Goal: Task Accomplishment & Management: Use online tool/utility

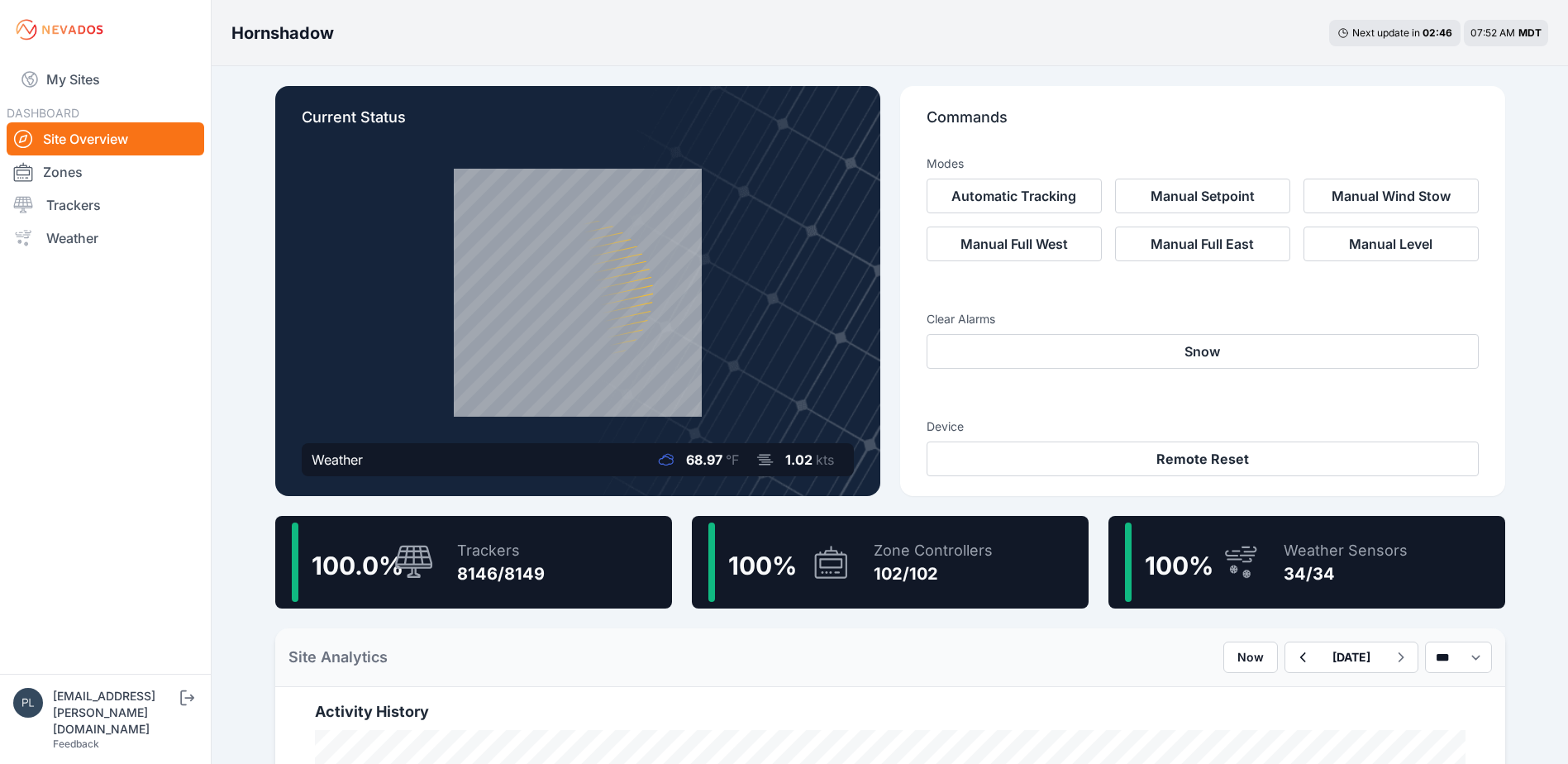
click at [71, 523] on nav "My Sites DASHBOARD Site Overview Zones Trackers Weather" at bounding box center [105, 361] width 211 height 601
click at [109, 210] on link "Trackers" at bounding box center [106, 205] width 198 height 33
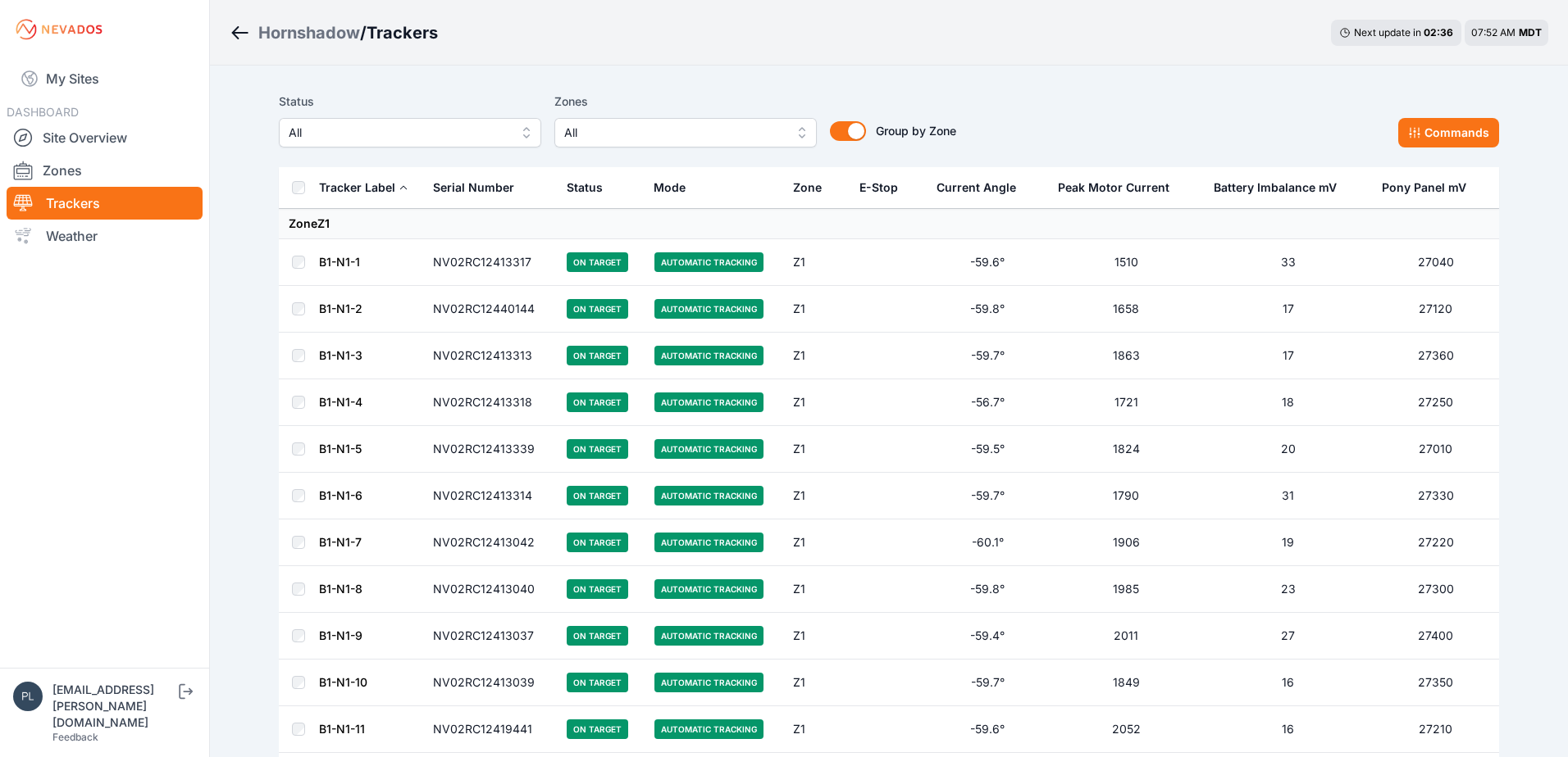
click at [343, 138] on span "All" at bounding box center [399, 133] width 220 height 20
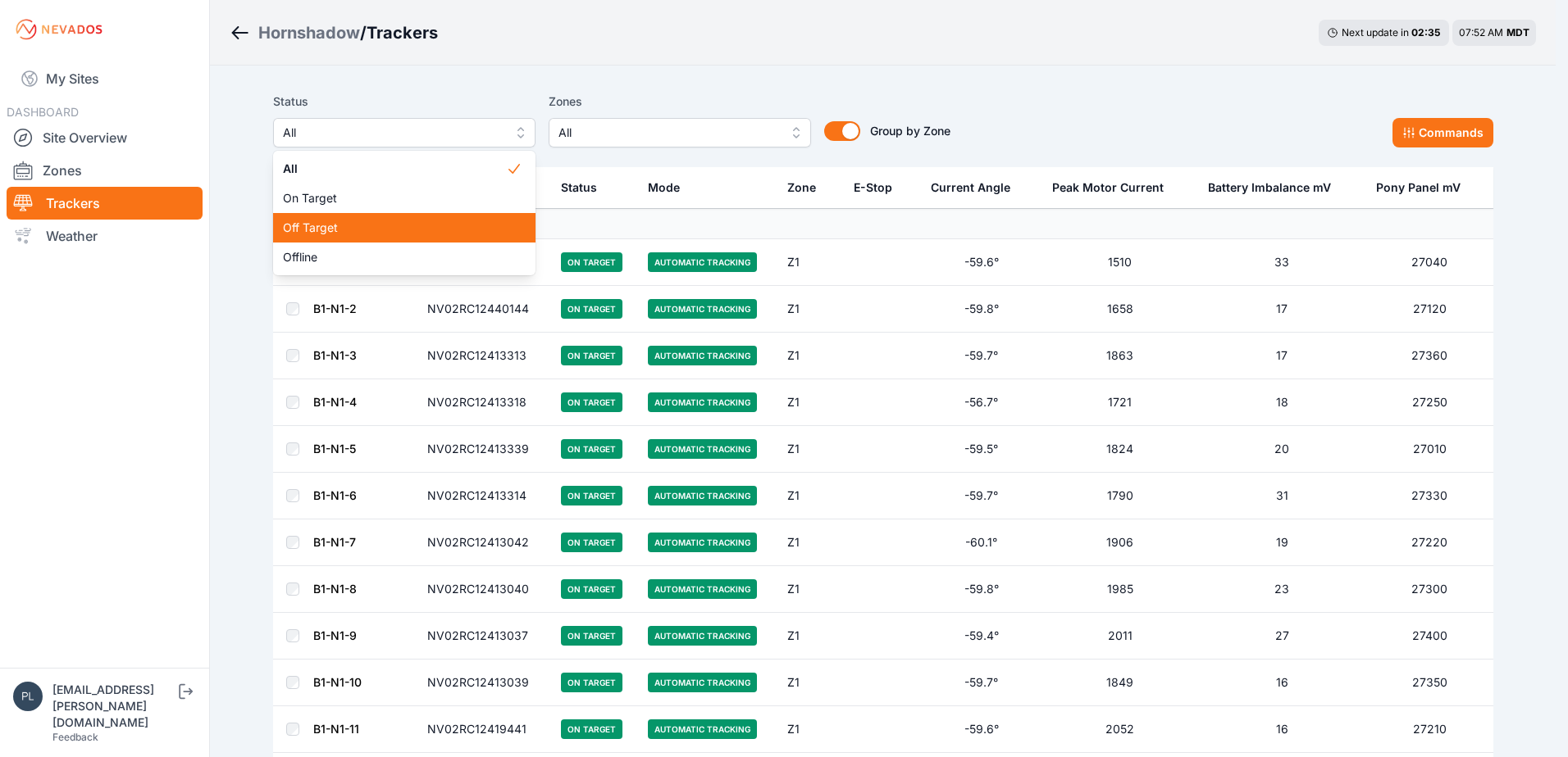
click at [353, 239] on div "Off Target" at bounding box center [404, 228] width 262 height 30
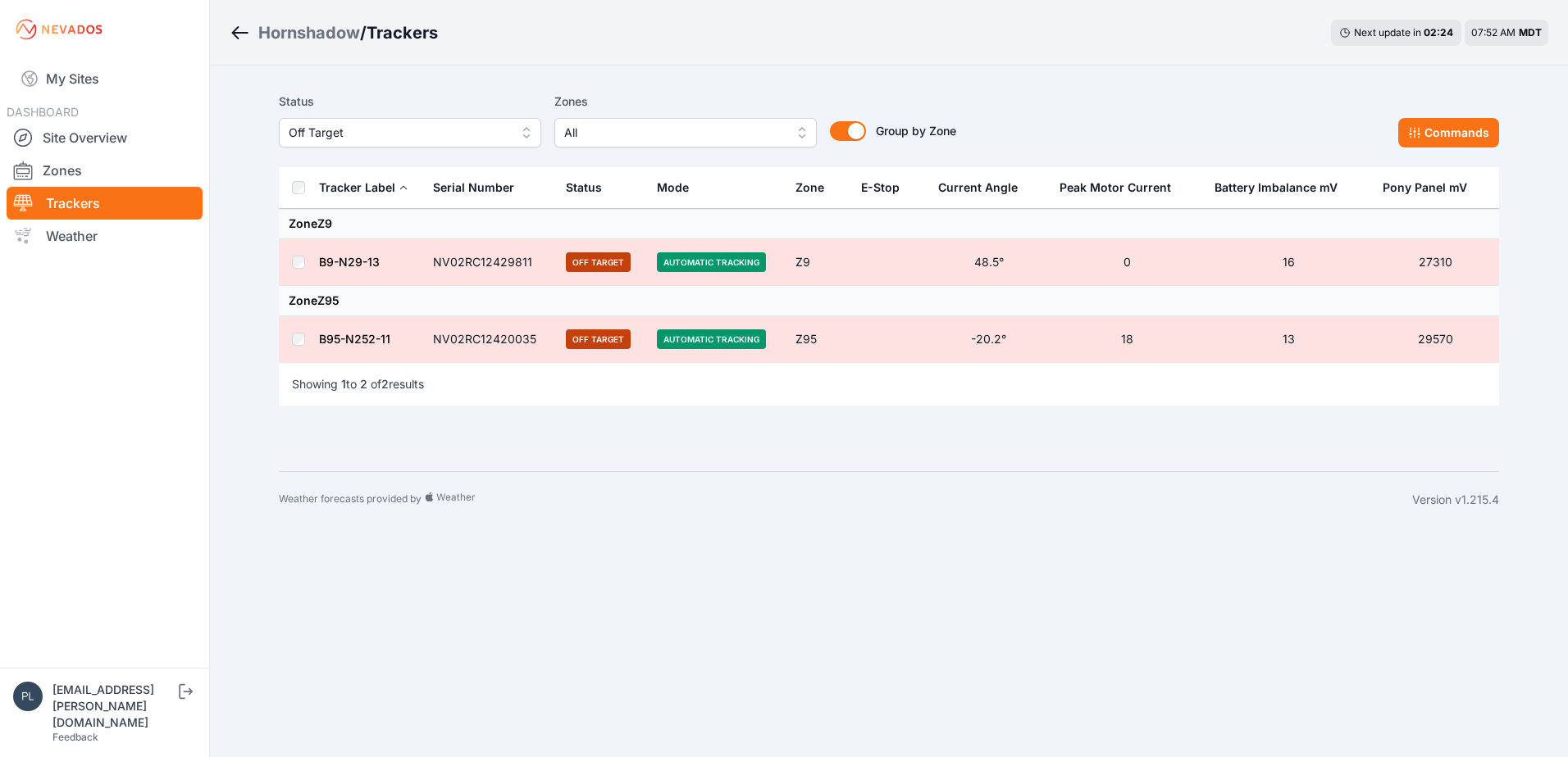
click at [370, 345] on link "B95-N252-11" at bounding box center [354, 339] width 71 height 14
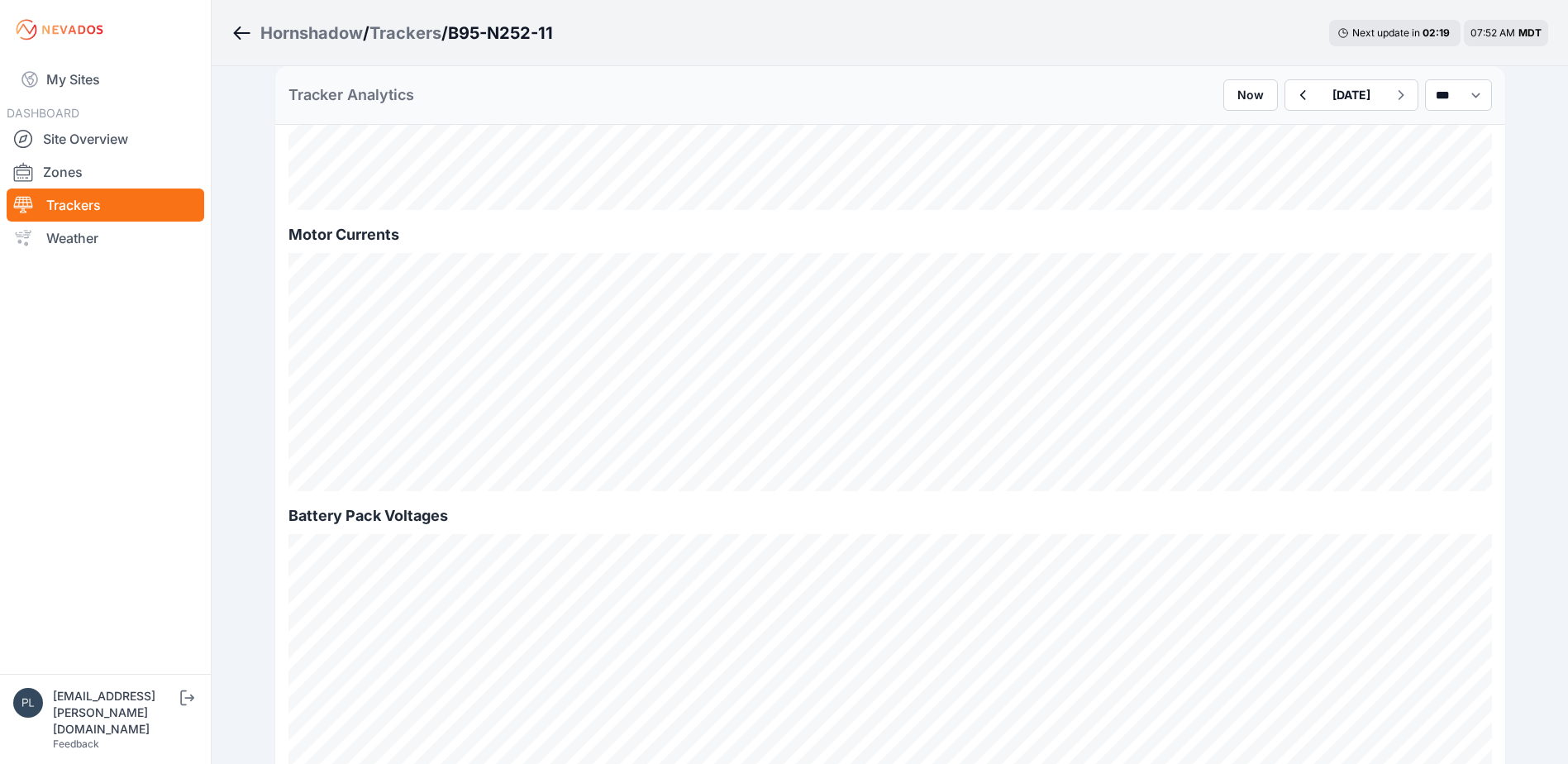
scroll to position [1241, 0]
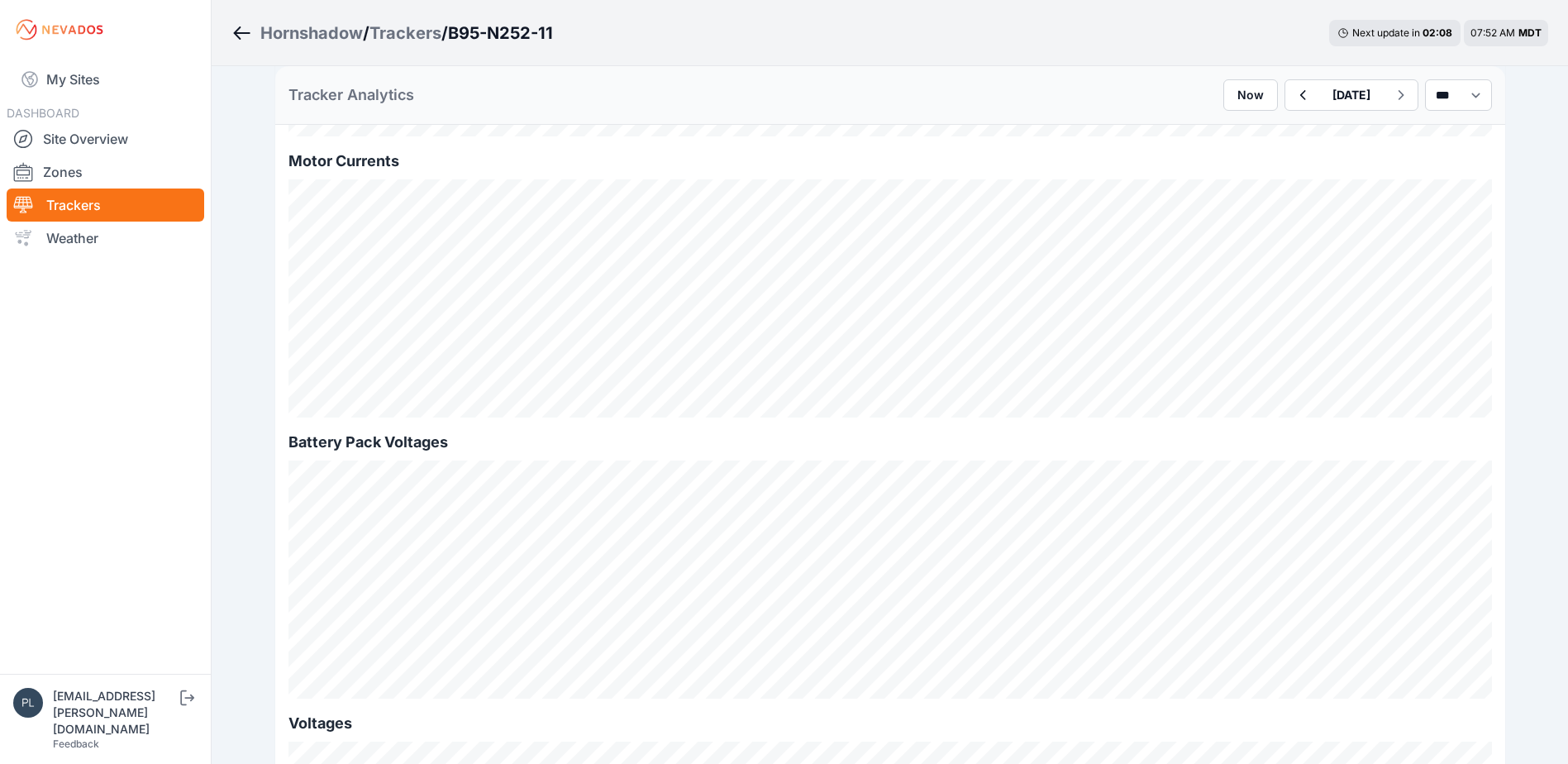
click at [191, 371] on nav "My Sites DASHBOARD Site Overview Zones Trackers Weather" at bounding box center [105, 361] width 211 height 601
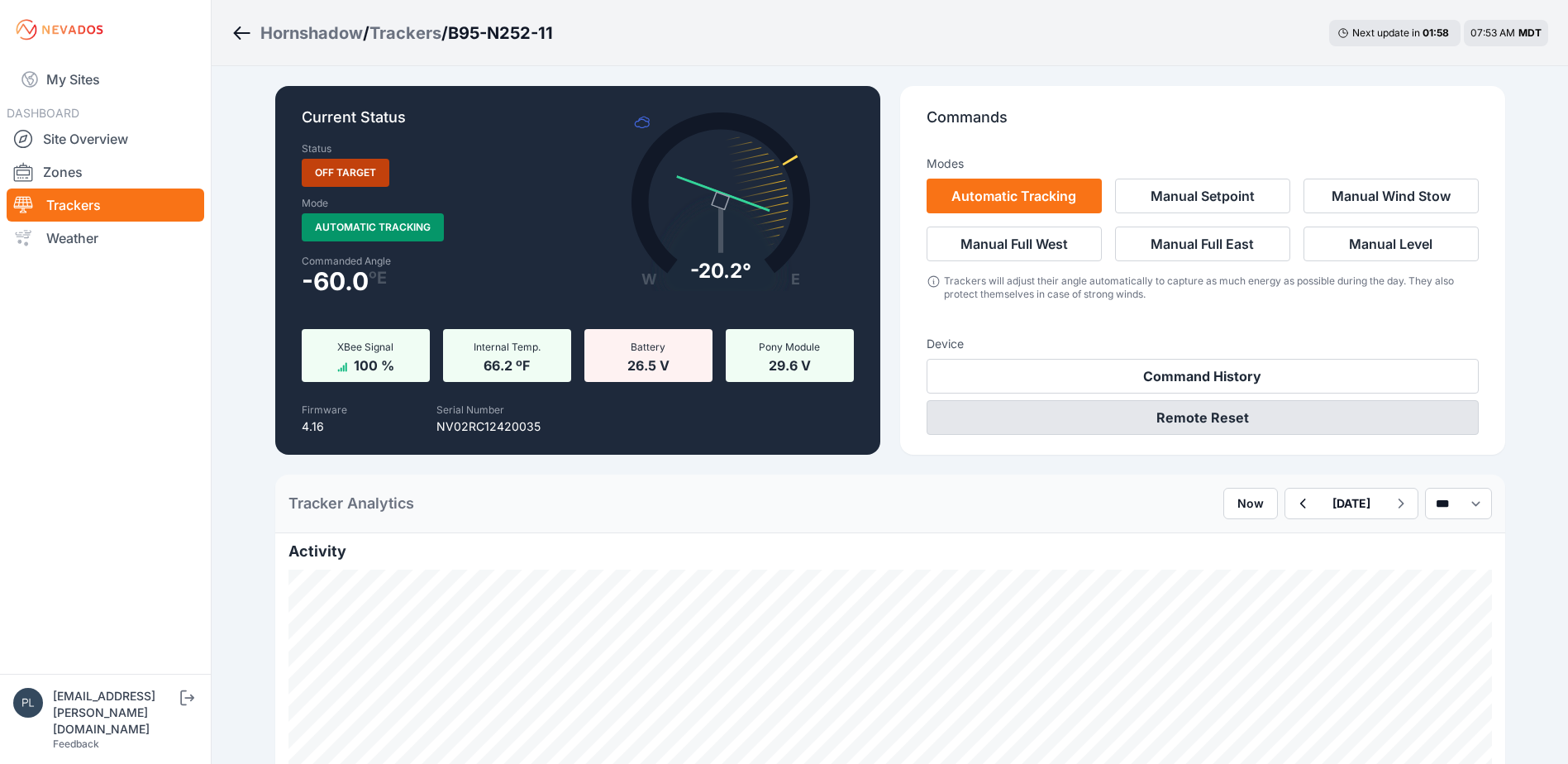
click at [1102, 415] on button "Remote Reset" at bounding box center [1203, 417] width 552 height 35
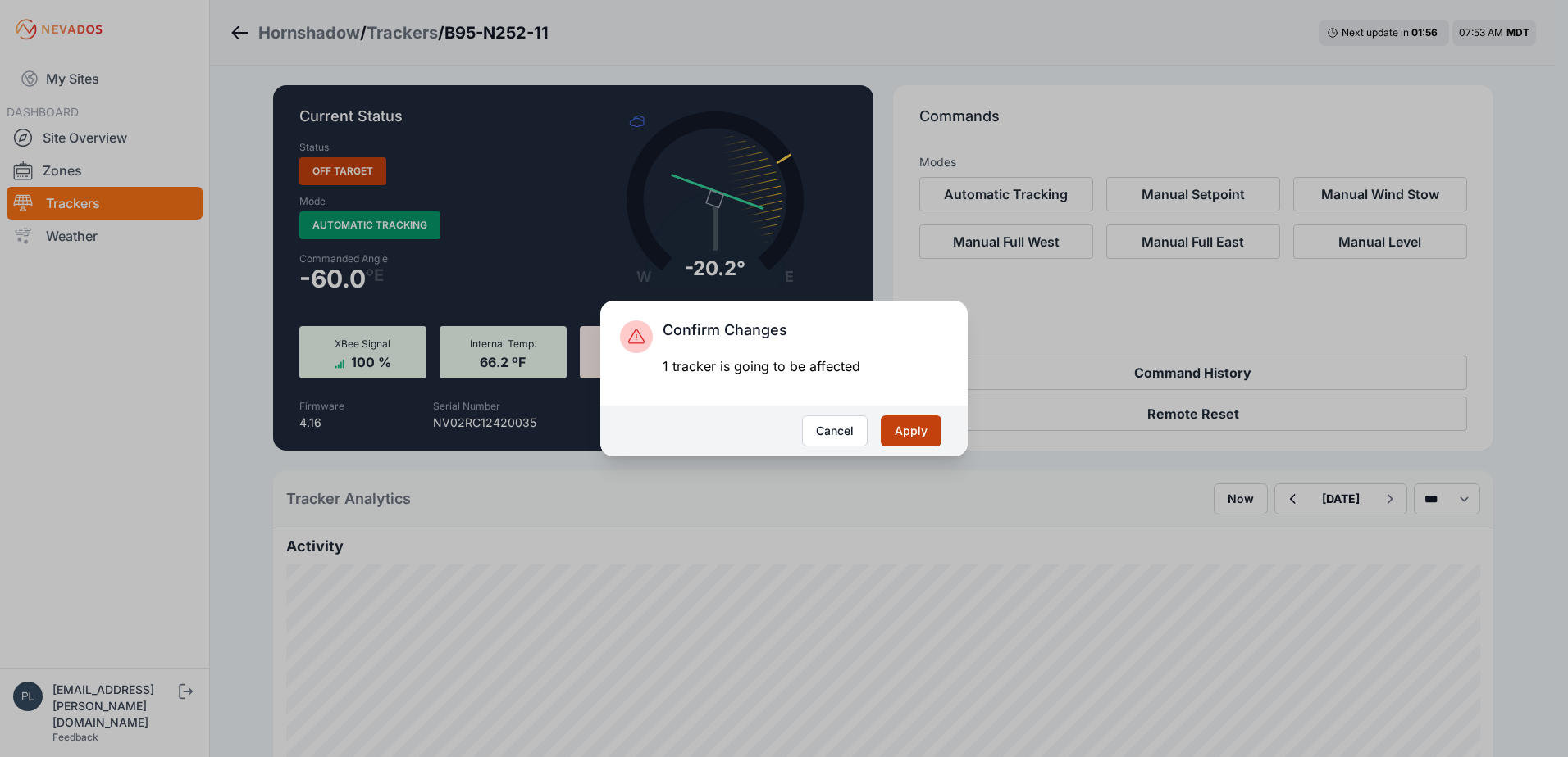
click at [917, 427] on button "Apply" at bounding box center [911, 430] width 60 height 31
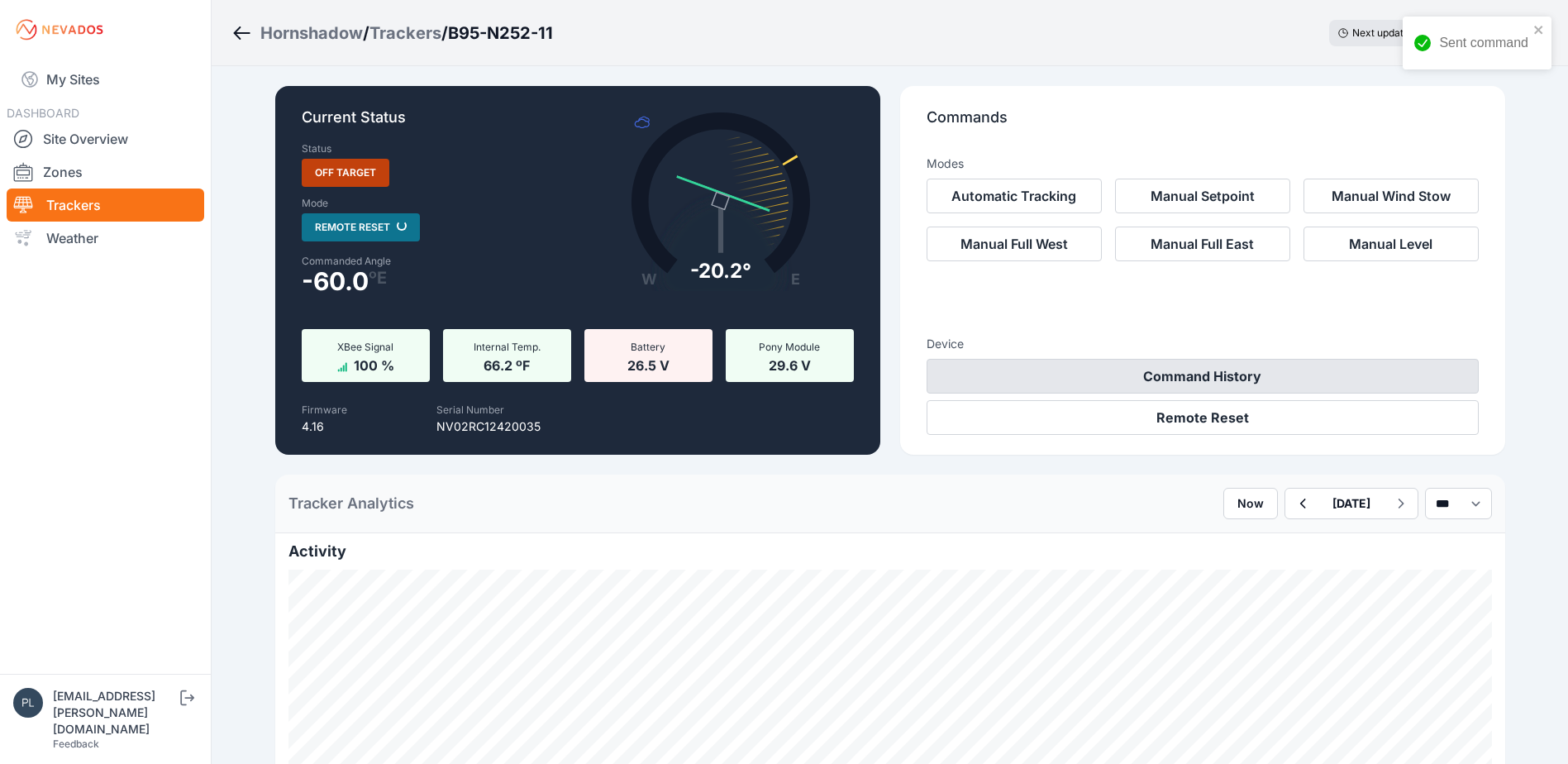
click at [1225, 368] on button "Command History" at bounding box center [1203, 377] width 552 height 35
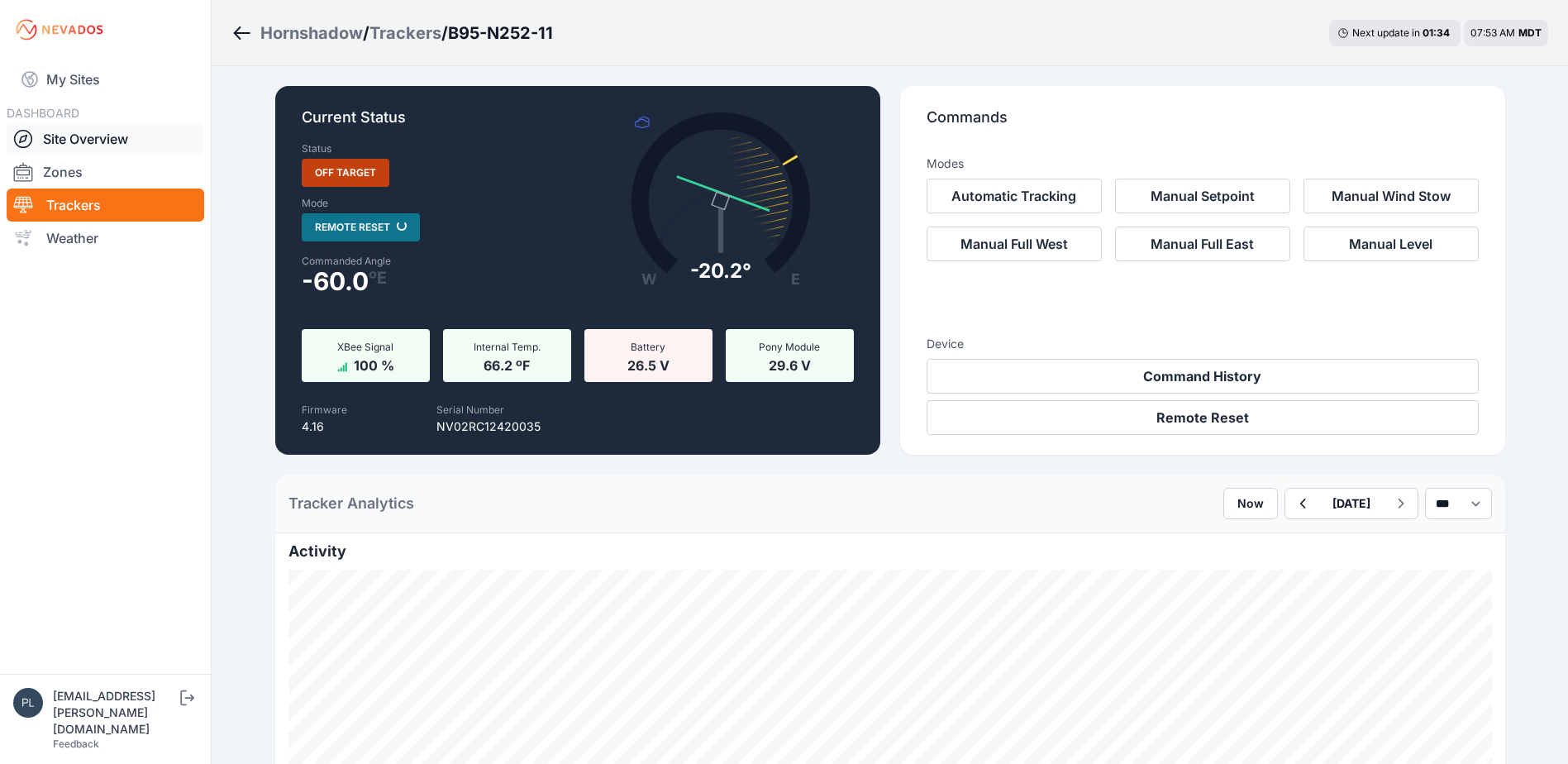
click at [72, 137] on link "Site Overview" at bounding box center [106, 139] width 198 height 33
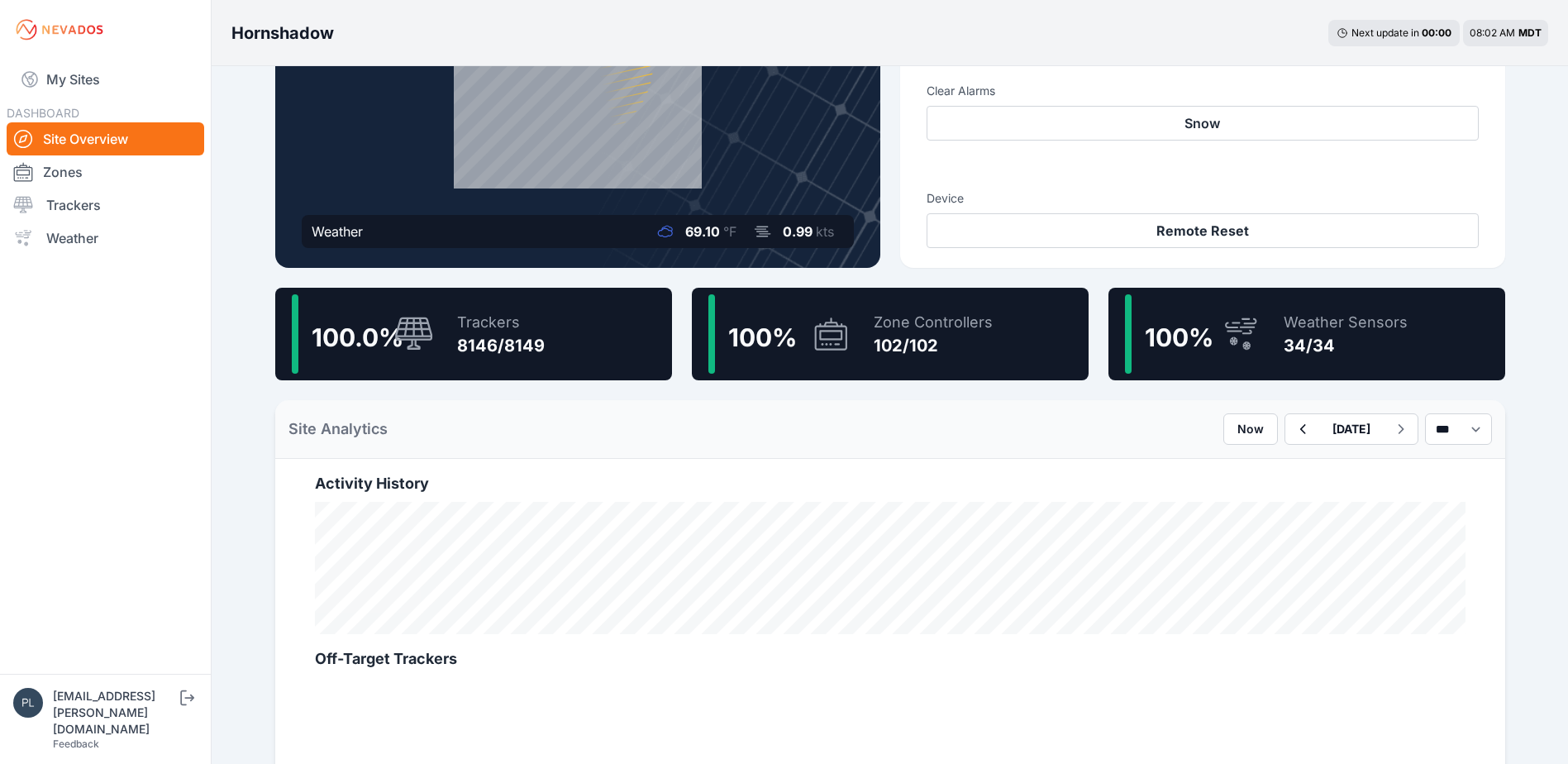
scroll to position [249, 0]
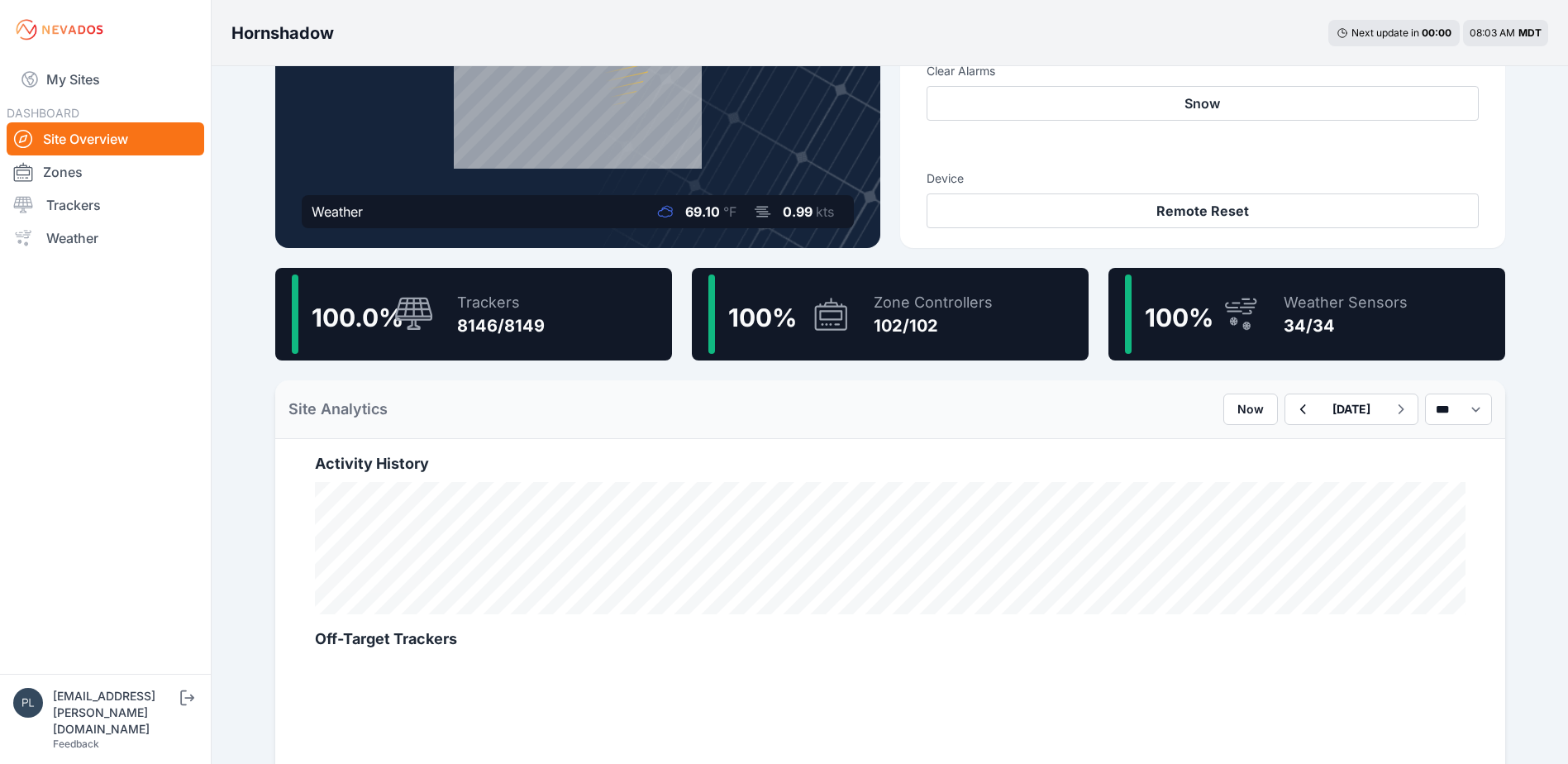
click at [249, 292] on div "Hornshadow Next update in 00 : 00 08:03 AM MDT Current Status Weather 69.10 °F …" at bounding box center [784, 663] width 1568 height 1824
click at [159, 434] on nav "My Sites DASHBOARD Site Overview Zones Trackers Weather" at bounding box center [105, 361] width 211 height 601
click at [129, 437] on nav "My Sites DASHBOARD Site Overview Zones Trackers Weather" at bounding box center [105, 361] width 211 height 601
click at [186, 357] on nav "My Sites DASHBOARD Site Overview Zones Trackers Weather" at bounding box center [105, 361] width 211 height 601
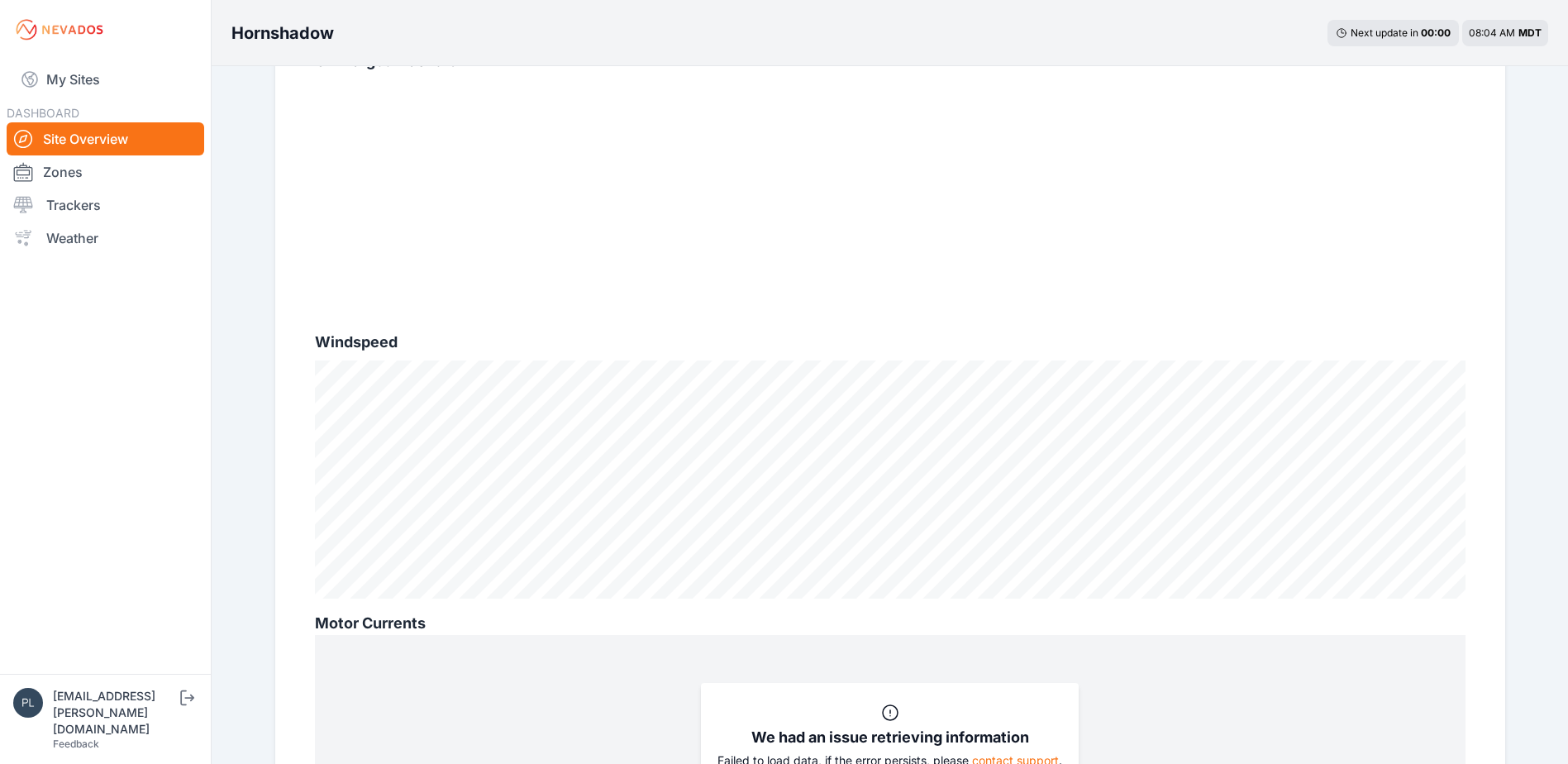
scroll to position [827, 0]
click at [224, 329] on div "Hornshadow Next update in 00 : 00 08:04 AM MDT Current Status Weather 69.10 °F …" at bounding box center [784, 85] width 1568 height 1824
